Goal: Task Accomplishment & Management: Manage account settings

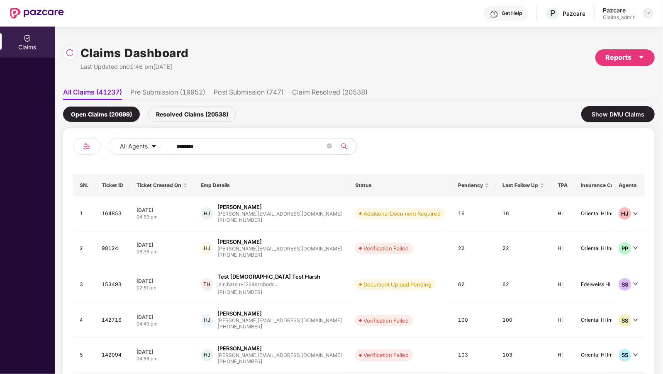
click at [647, 14] on img at bounding box center [647, 13] width 7 height 7
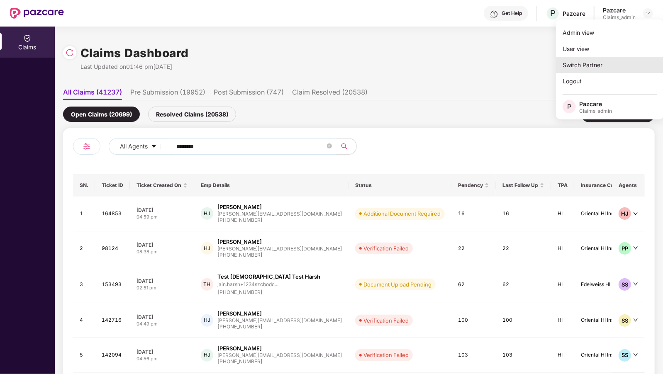
click at [588, 70] on div "Switch Partner" at bounding box center [610, 65] width 108 height 16
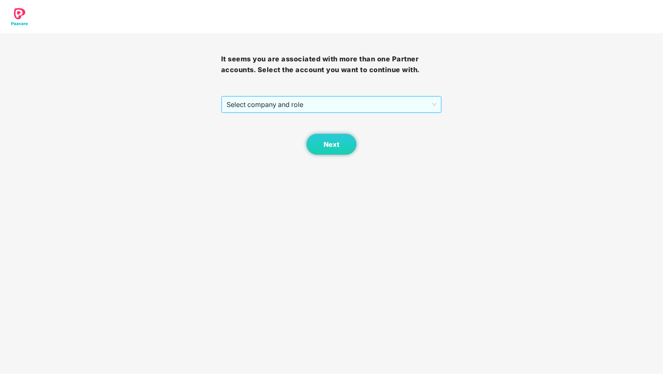
click at [338, 102] on span "Select company and role" at bounding box center [331, 105] width 210 height 16
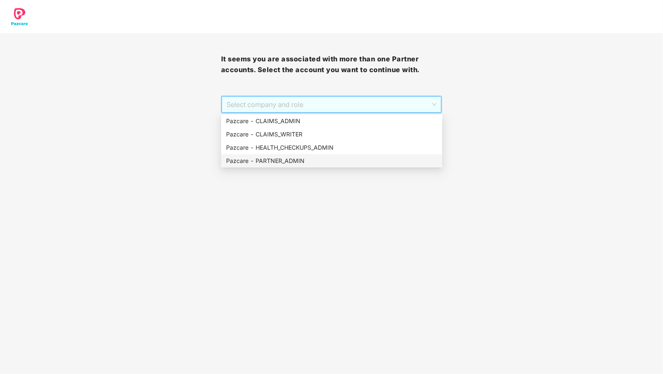
click at [291, 163] on div "Pazcare - PARTNER_ADMIN" at bounding box center [331, 160] width 211 height 9
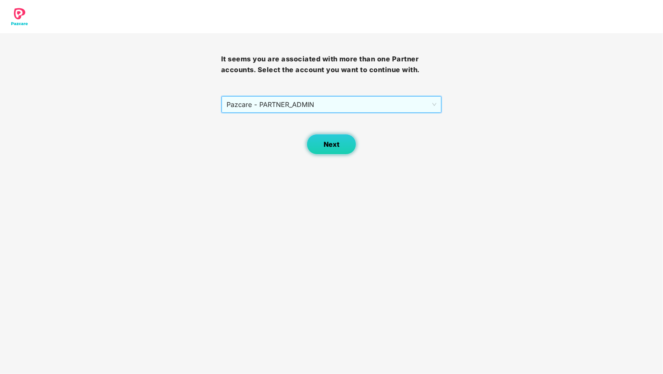
click at [309, 147] on button "Next" at bounding box center [331, 144] width 50 height 21
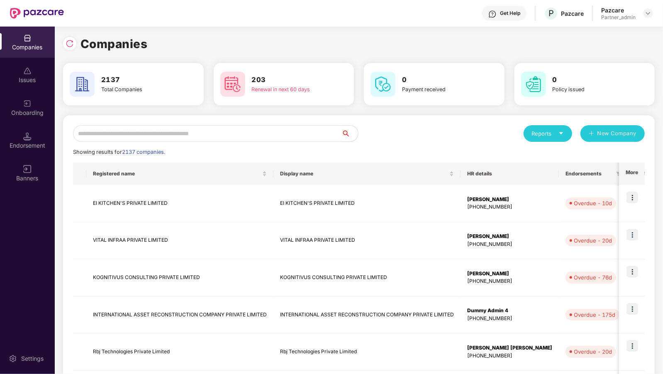
click at [104, 130] on input "text" at bounding box center [207, 133] width 268 height 17
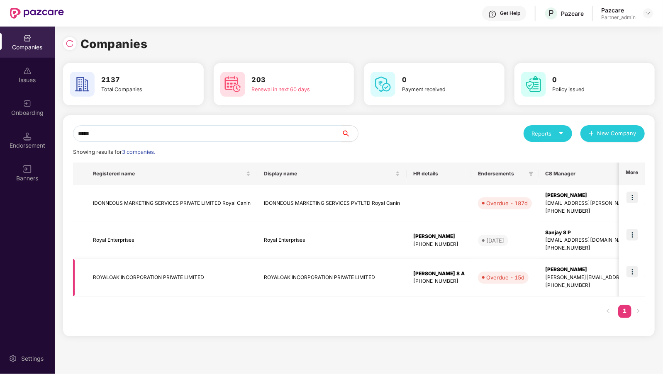
type input "*****"
click at [634, 272] on img at bounding box center [632, 272] width 12 height 12
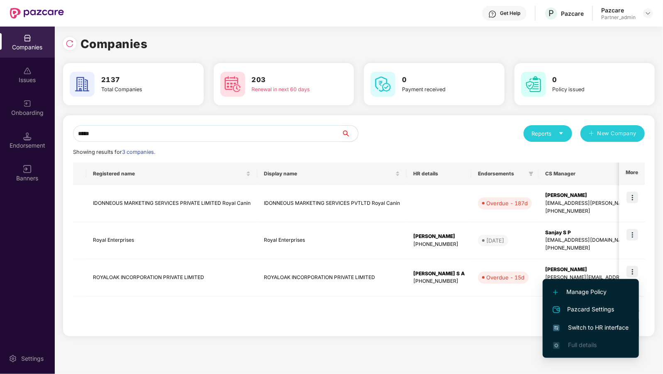
click at [582, 323] on span "Switch to HR interface" at bounding box center [590, 327] width 75 height 9
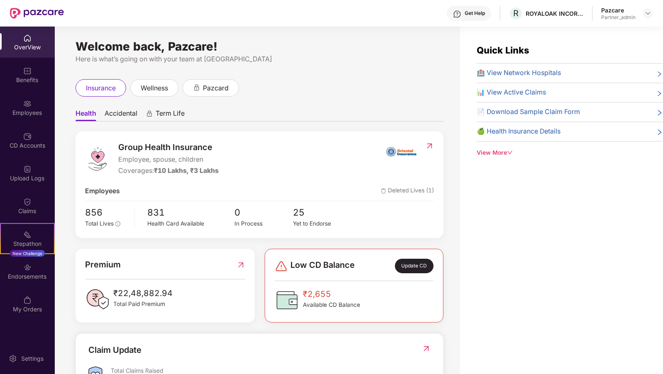
click at [21, 116] on div "Employees" at bounding box center [27, 113] width 55 height 8
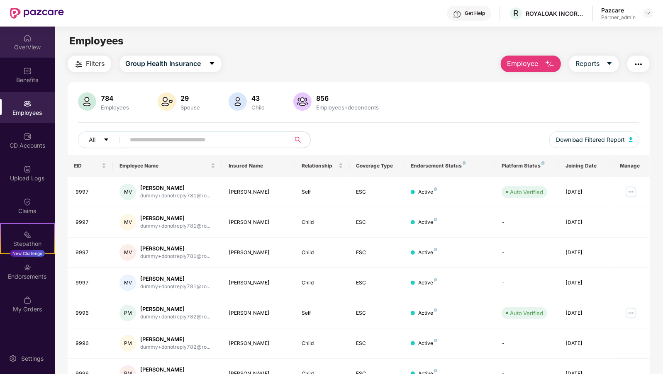
click at [19, 57] on div "OverView" at bounding box center [27, 42] width 55 height 31
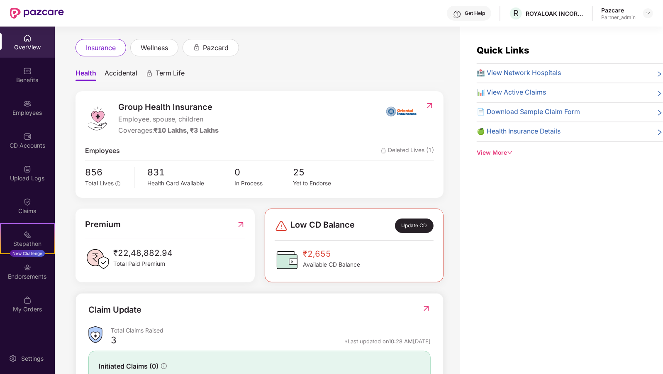
scroll to position [56, 0]
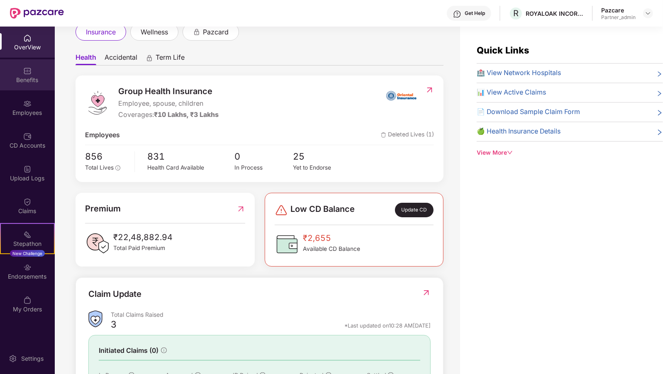
click at [9, 77] on div "Benefits" at bounding box center [27, 80] width 55 height 8
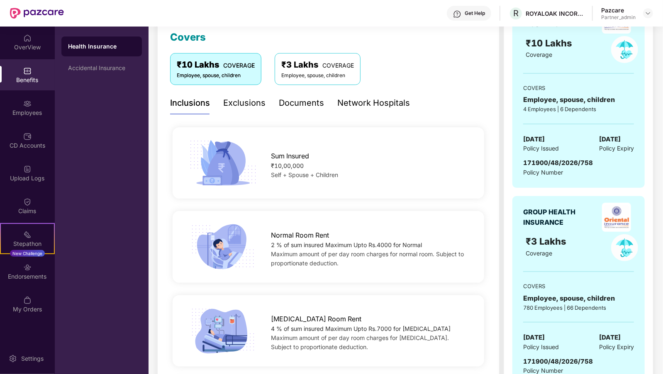
scroll to position [104, 0]
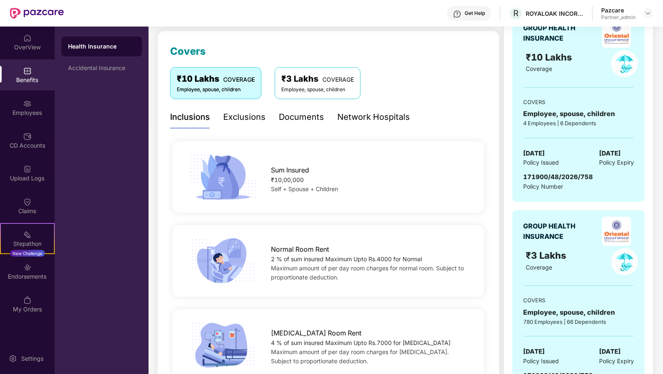
click at [552, 179] on span "171900/48/2026/758" at bounding box center [558, 177] width 70 height 8
copy span "171900/48/2026/758"
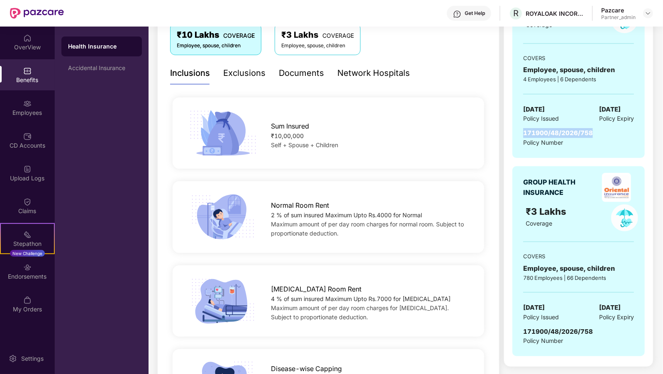
scroll to position [155, 0]
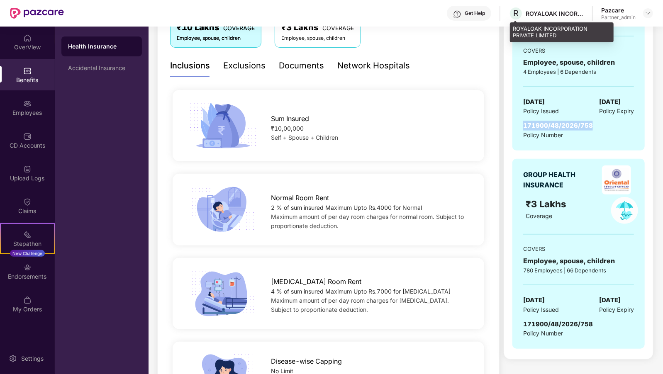
click at [537, 31] on div "ROYALOAK INCORPORATION PRIVATE LIMITED" at bounding box center [562, 31] width 104 height 19
copy div "ROYALOAK INCORPORATION PRIVATE LIMITED"
